Goal: Transaction & Acquisition: Purchase product/service

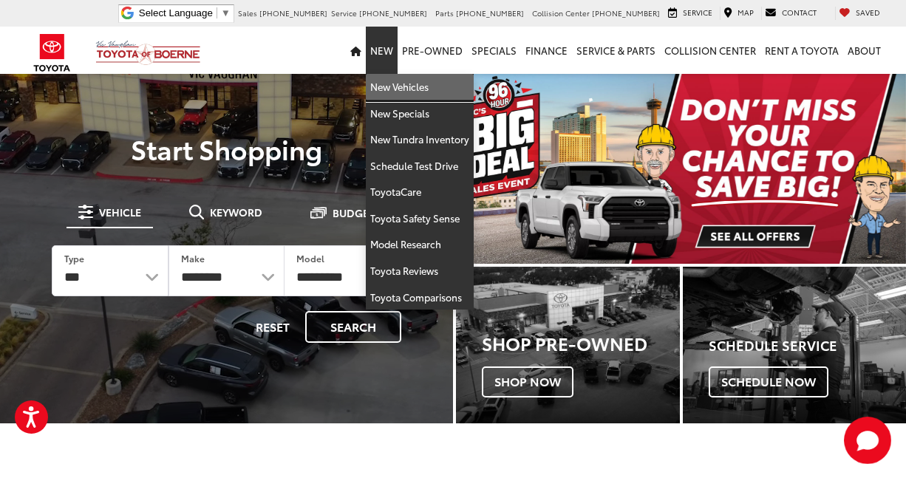
click at [396, 87] on link "New Vehicles" at bounding box center [420, 87] width 108 height 27
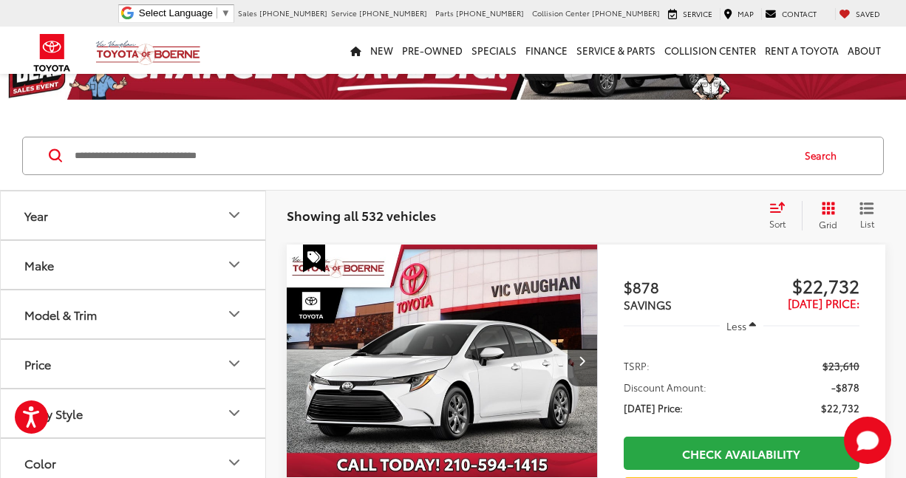
click at [275, 154] on input "Search by Make, Model, or Keyword" at bounding box center [432, 155] width 718 height 35
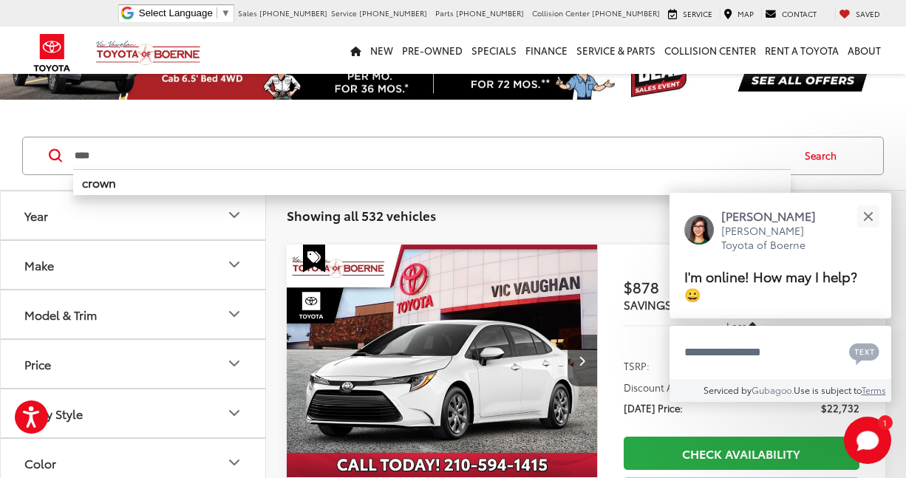
click at [275, 154] on input "****" at bounding box center [432, 155] width 718 height 35
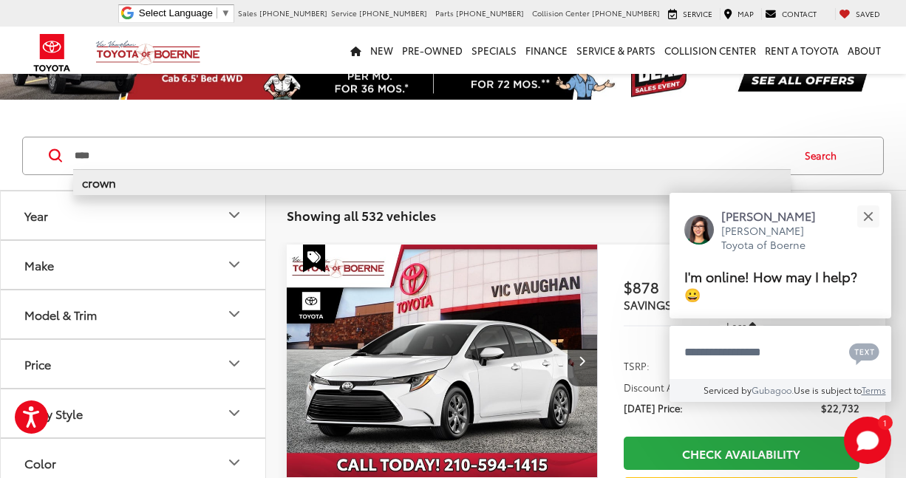
click at [206, 186] on li "crown" at bounding box center [432, 182] width 718 height 26
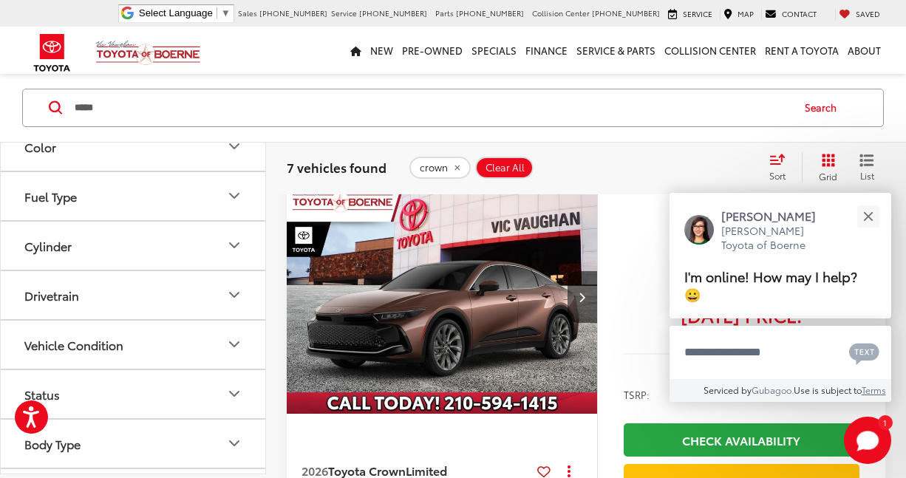
scroll to position [2659, 0]
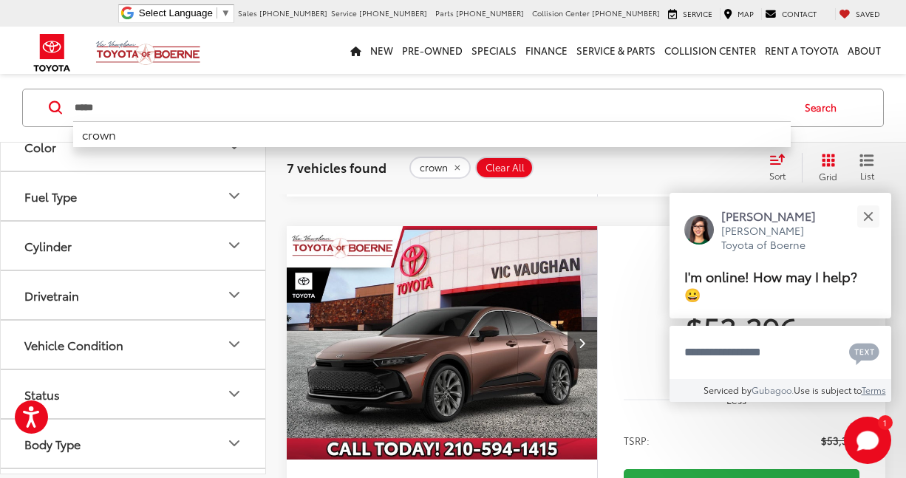
click at [265, 115] on input "*****" at bounding box center [432, 107] width 718 height 35
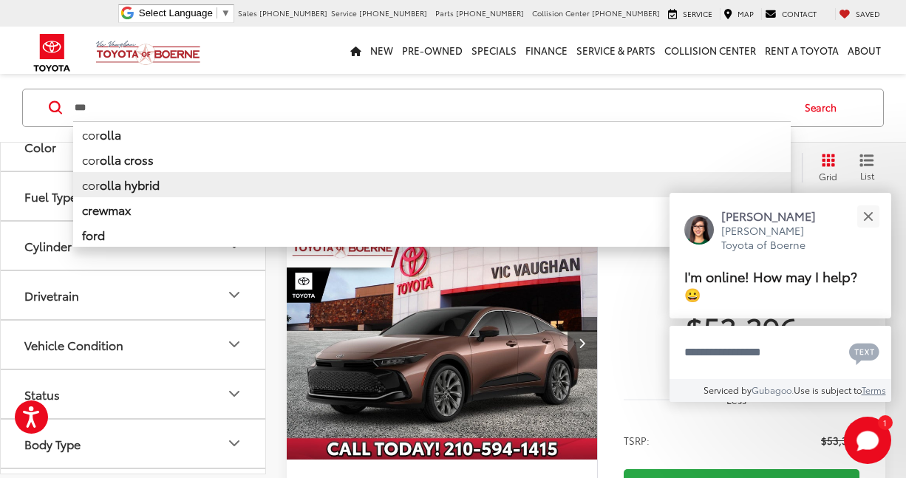
click at [188, 187] on li "cor olla hybrid" at bounding box center [432, 184] width 718 height 25
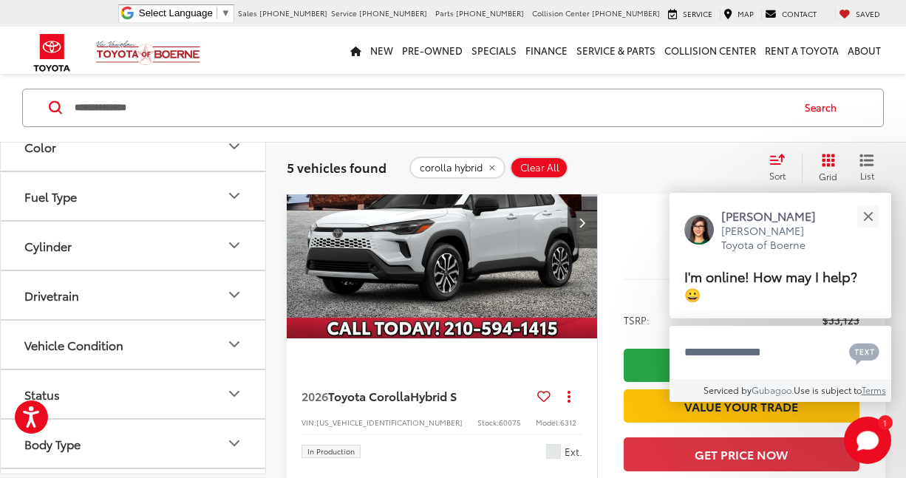
scroll to position [740, 0]
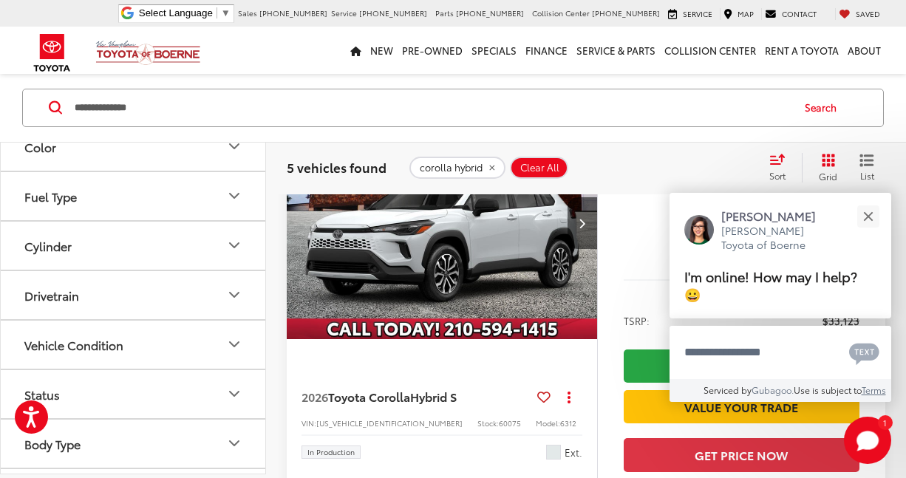
click at [414, 275] on img "2026 Toyota Corolla Hybrid S 0" at bounding box center [442, 223] width 313 height 234
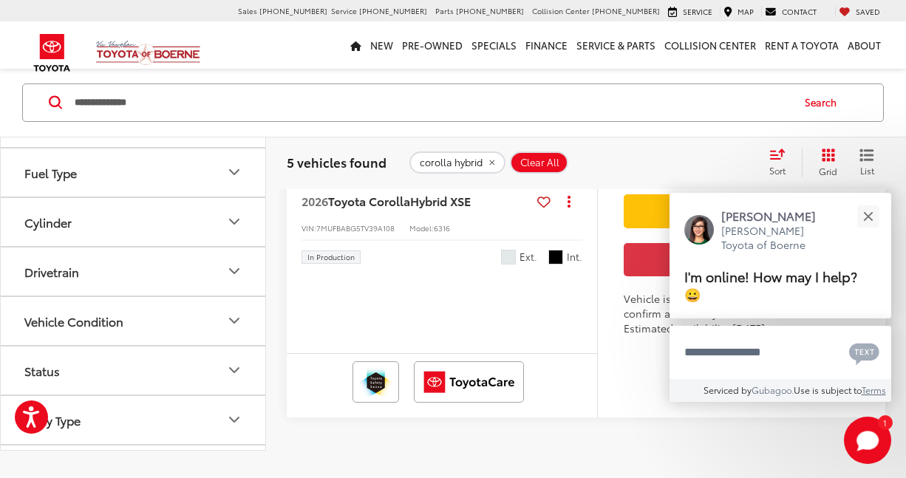
scroll to position [2467, 0]
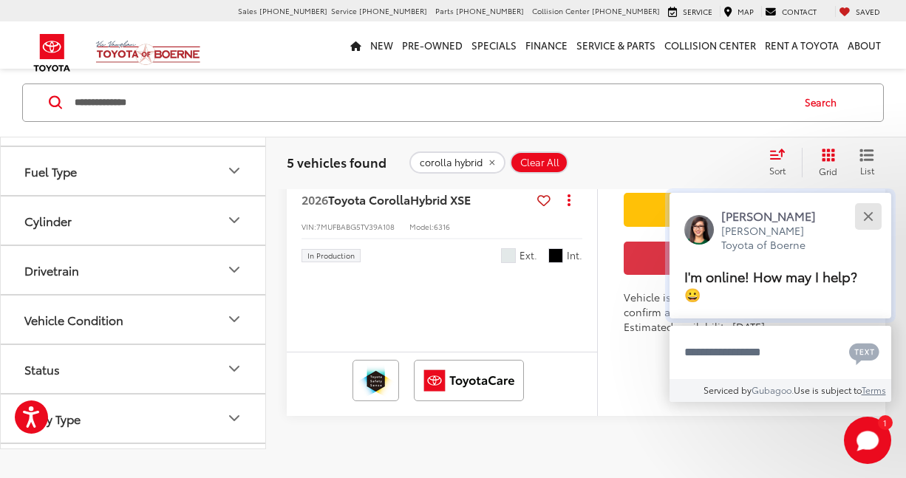
click at [866, 224] on button "Close" at bounding box center [869, 216] width 32 height 32
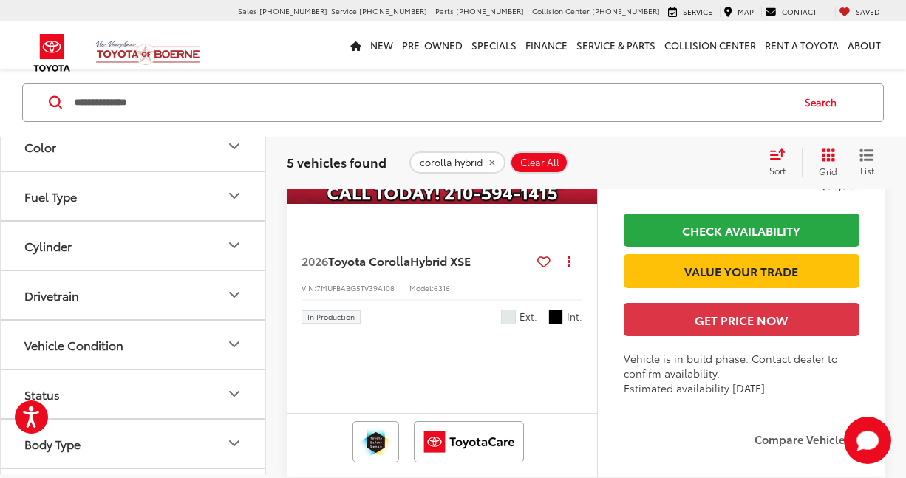
scroll to position [2405, 0]
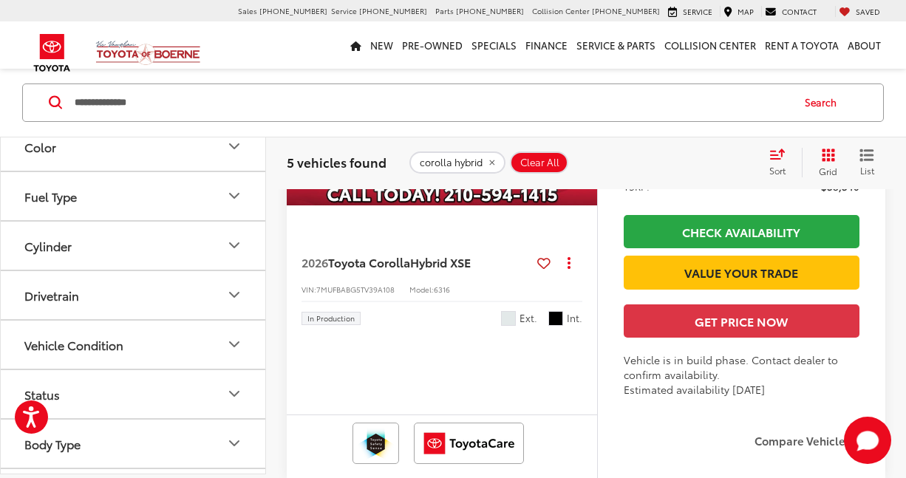
click at [584, 94] on icon "Next image" at bounding box center [582, 89] width 7 height 10
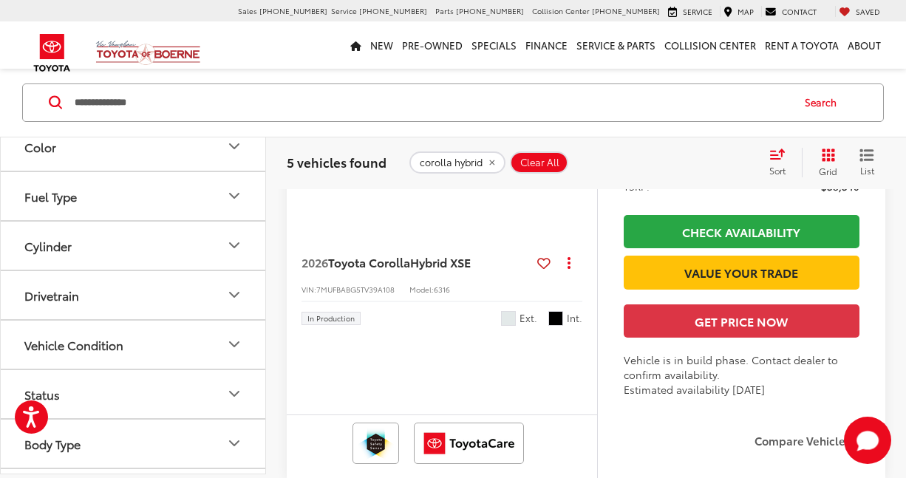
click at [583, 94] on icon "Next image" at bounding box center [582, 89] width 7 height 10
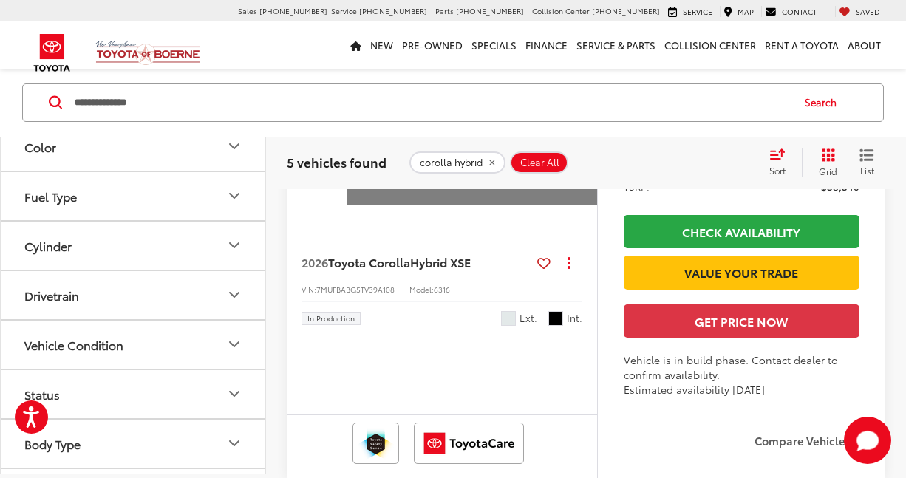
scroll to position [0, 1564]
click at [138, 106] on input "**********" at bounding box center [432, 102] width 718 height 35
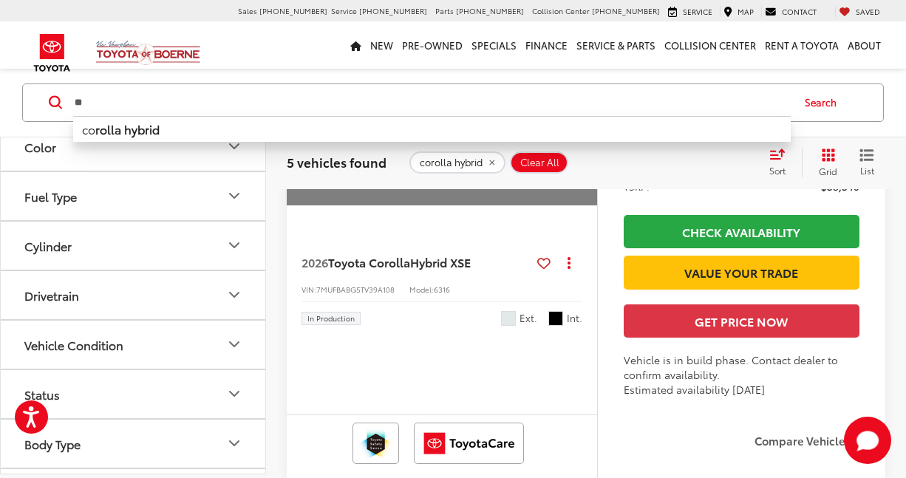
type input "*"
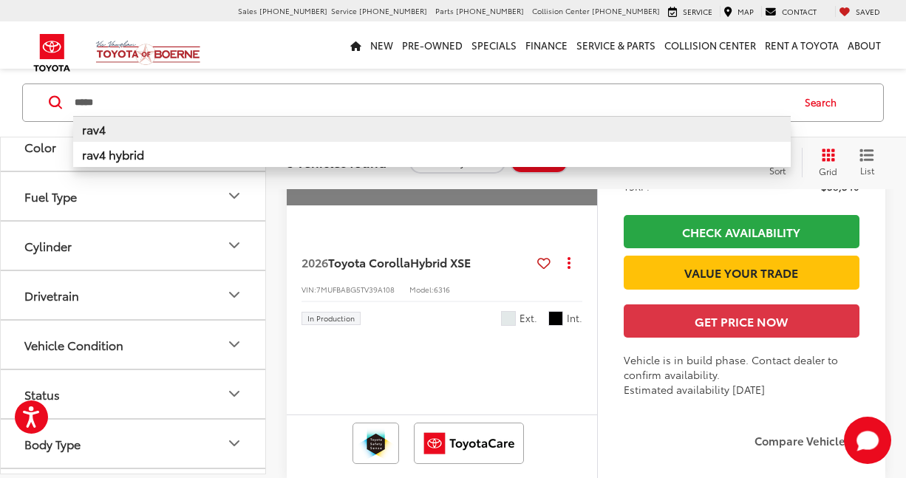
click at [97, 125] on b "rav4" at bounding box center [94, 129] width 24 height 17
type input "****"
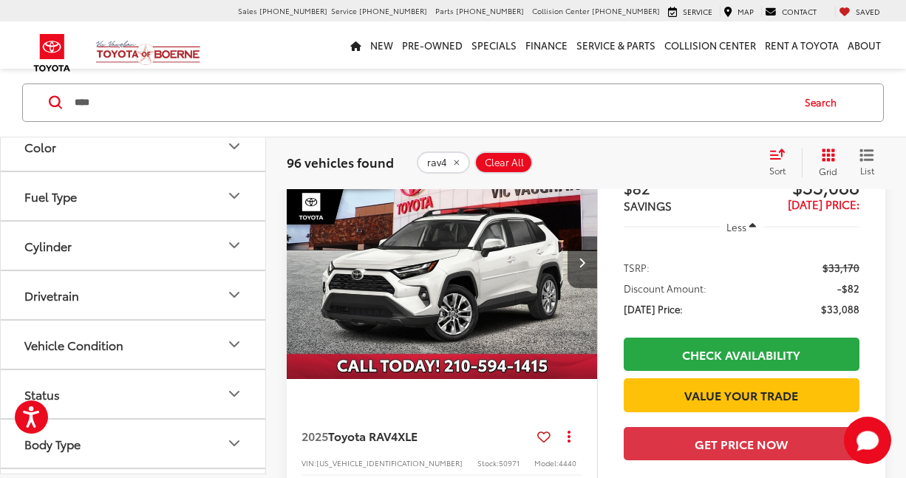
scroll to position [1185, 0]
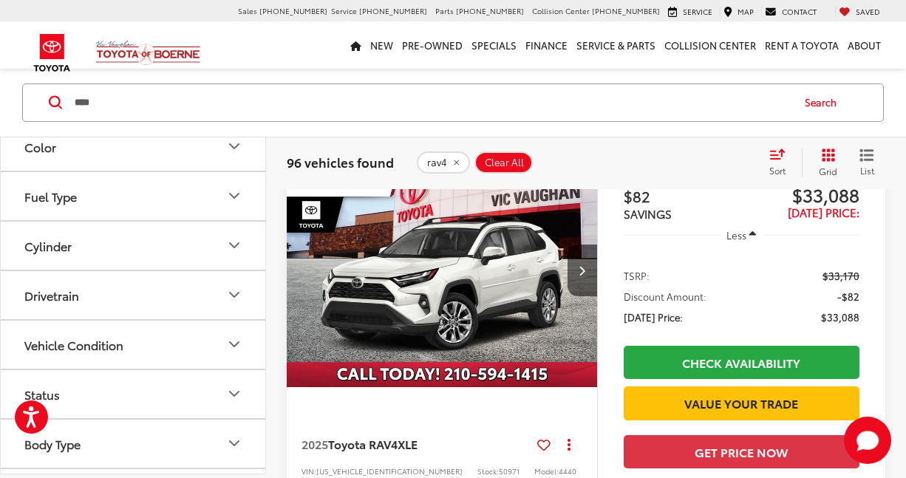
click at [505, 309] on img "2025 Toyota RAV4 XLE 0" at bounding box center [442, 271] width 313 height 234
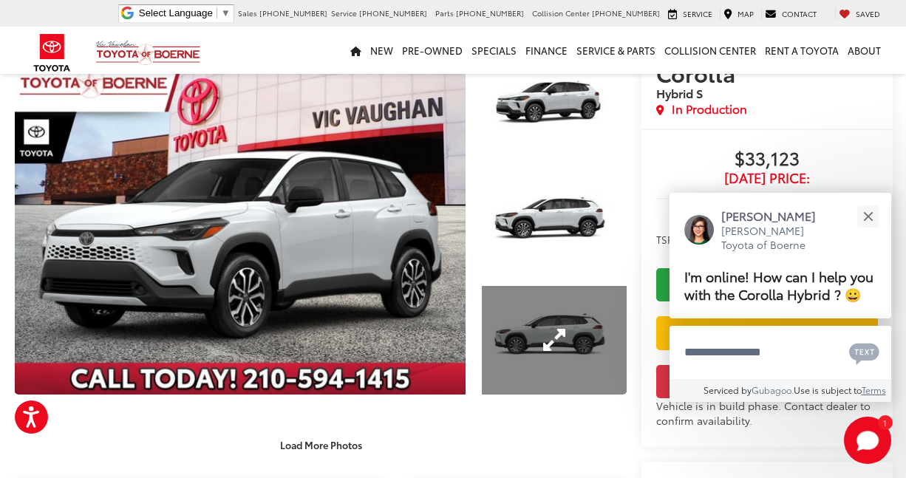
scroll to position [67, 0]
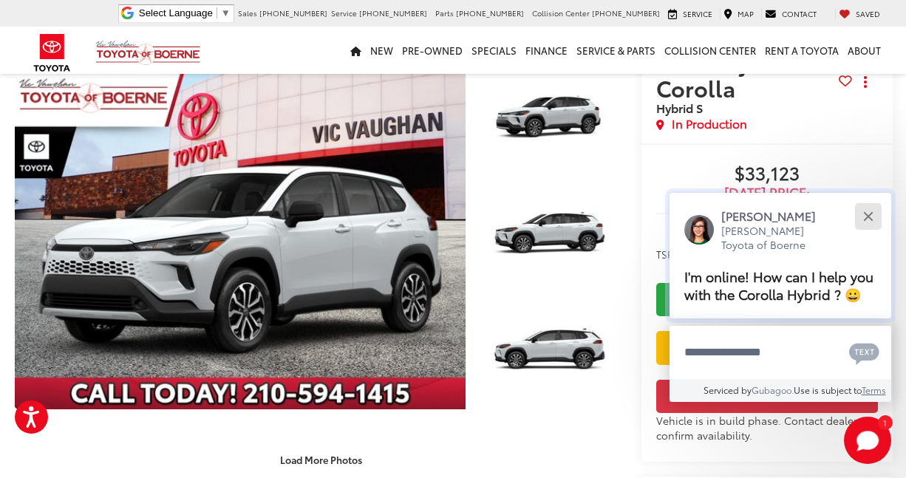
click at [872, 200] on button "Close" at bounding box center [869, 216] width 32 height 32
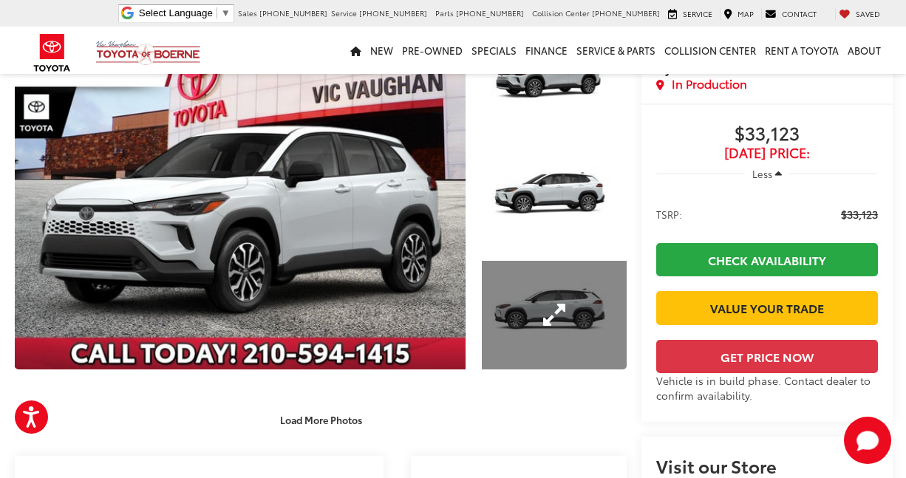
scroll to position [106, 0]
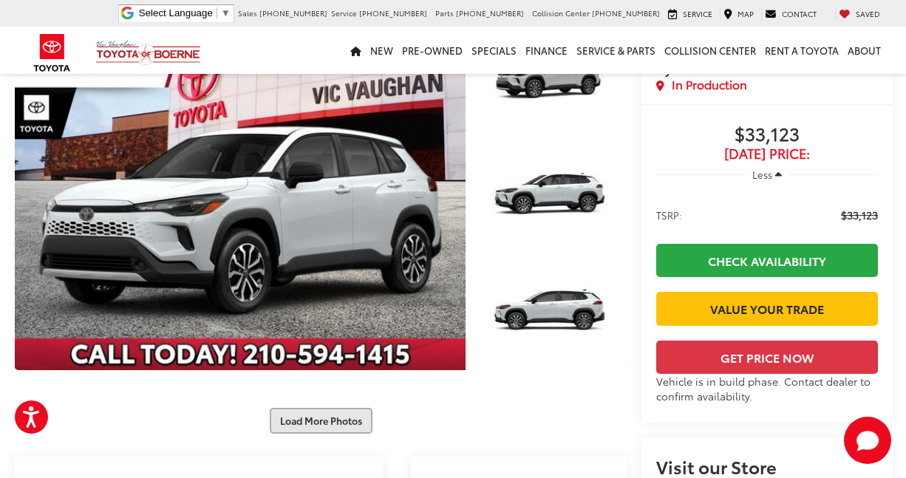
click at [319, 421] on button "Load More Photos" at bounding box center [321, 421] width 103 height 26
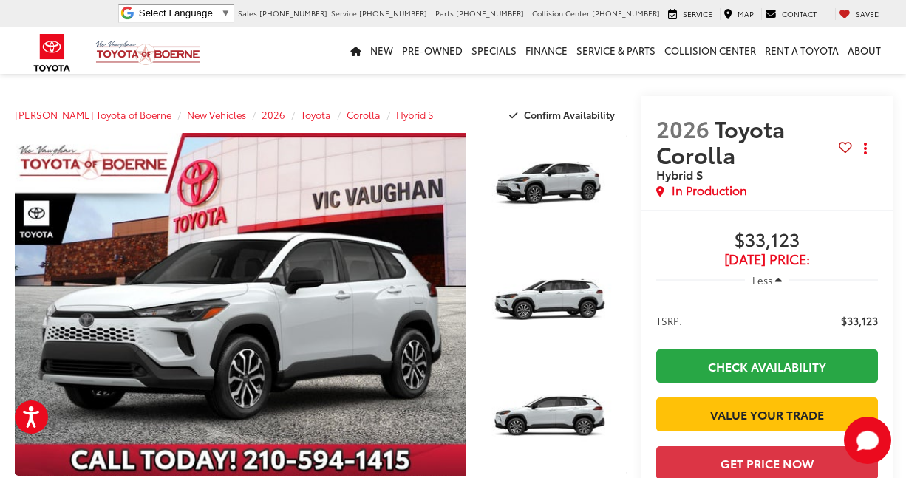
scroll to position [0, 0]
